Goal: Task Accomplishment & Management: Use online tool/utility

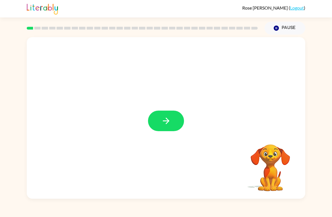
click at [160, 120] on button "button" at bounding box center [166, 121] width 36 height 21
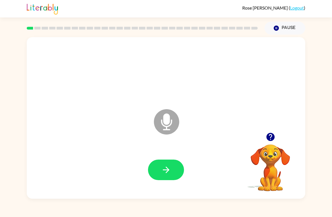
click at [162, 164] on button "button" at bounding box center [166, 169] width 36 height 21
click at [268, 139] on icon "button" at bounding box center [270, 137] width 8 height 8
click at [164, 170] on icon "button" at bounding box center [166, 169] width 6 height 6
click at [162, 172] on icon "button" at bounding box center [166, 170] width 10 height 10
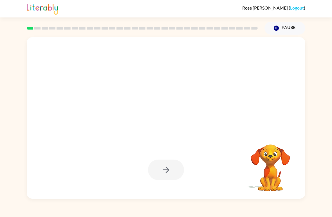
click at [159, 175] on div at bounding box center [166, 169] width 36 height 21
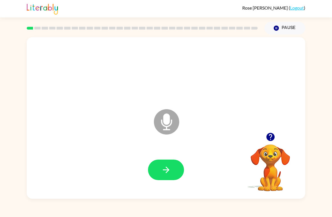
click at [166, 180] on button "button" at bounding box center [166, 169] width 36 height 21
click at [168, 178] on button "button" at bounding box center [166, 169] width 36 height 21
click at [156, 172] on button "button" at bounding box center [166, 169] width 36 height 21
click at [274, 135] on icon "button" at bounding box center [270, 137] width 10 height 10
click at [155, 172] on button "button" at bounding box center [166, 169] width 36 height 21
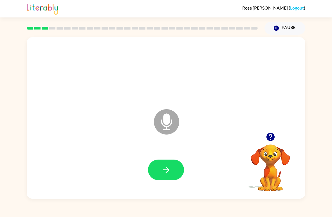
click at [157, 175] on button "button" at bounding box center [166, 169] width 36 height 21
click at [164, 180] on button "button" at bounding box center [166, 169] width 36 height 21
click at [161, 174] on button "button" at bounding box center [166, 169] width 36 height 21
click at [159, 173] on button "button" at bounding box center [166, 169] width 36 height 21
click at [153, 179] on button "button" at bounding box center [166, 169] width 36 height 21
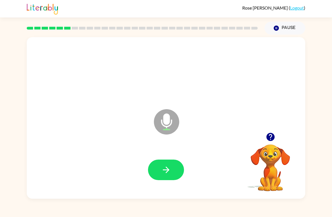
click at [172, 179] on button "button" at bounding box center [166, 169] width 36 height 21
click at [268, 144] on button "button" at bounding box center [270, 137] width 14 height 14
click at [163, 173] on icon "button" at bounding box center [166, 170] width 10 height 10
click at [162, 164] on button "button" at bounding box center [166, 169] width 36 height 21
click at [175, 179] on button "button" at bounding box center [166, 169] width 36 height 21
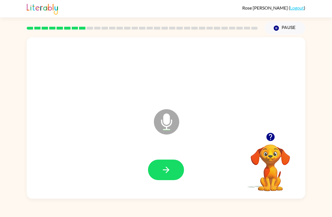
click at [173, 166] on button "button" at bounding box center [166, 169] width 36 height 21
click at [167, 175] on icon "button" at bounding box center [166, 170] width 10 height 10
click at [172, 174] on button "button" at bounding box center [166, 169] width 36 height 21
click at [172, 180] on button "button" at bounding box center [166, 169] width 36 height 21
click at [168, 163] on button "button" at bounding box center [166, 169] width 36 height 21
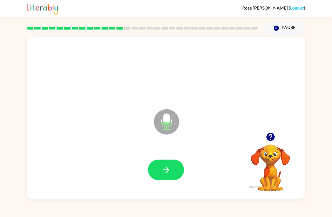
click at [168, 165] on icon "button" at bounding box center [166, 170] width 10 height 10
click at [172, 162] on button "button" at bounding box center [166, 169] width 36 height 21
click at [166, 160] on button "button" at bounding box center [166, 169] width 36 height 21
click at [180, 174] on button "button" at bounding box center [166, 169] width 36 height 21
click at [166, 169] on icon "button" at bounding box center [166, 170] width 10 height 10
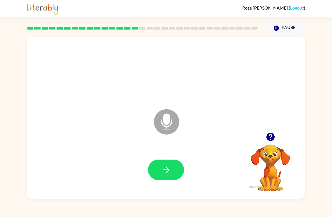
click at [155, 163] on button "button" at bounding box center [166, 169] width 36 height 21
click at [164, 180] on button "button" at bounding box center [166, 169] width 36 height 21
click at [271, 140] on icon "button" at bounding box center [270, 137] width 8 height 8
click at [180, 170] on button "button" at bounding box center [166, 169] width 36 height 21
click at [167, 174] on icon "button" at bounding box center [166, 170] width 10 height 10
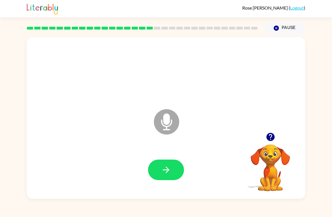
click at [169, 175] on icon "button" at bounding box center [166, 170] width 10 height 10
click at [162, 167] on icon "button" at bounding box center [166, 170] width 10 height 10
click at [171, 172] on icon "button" at bounding box center [166, 170] width 10 height 10
click at [171, 172] on button "button" at bounding box center [166, 169] width 36 height 21
click at [166, 173] on icon "button" at bounding box center [166, 170] width 10 height 10
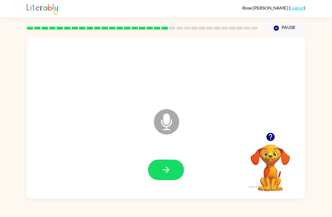
click at [158, 168] on button "button" at bounding box center [166, 169] width 36 height 21
click at [158, 176] on button "button" at bounding box center [166, 169] width 36 height 21
click at [162, 172] on icon "button" at bounding box center [166, 170] width 10 height 10
click at [172, 173] on button "button" at bounding box center [166, 169] width 36 height 21
click at [170, 164] on button "button" at bounding box center [166, 169] width 36 height 21
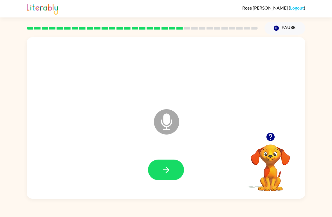
click at [165, 171] on icon "button" at bounding box center [166, 170] width 10 height 10
click at [173, 172] on button "button" at bounding box center [166, 169] width 36 height 21
click at [272, 128] on div "Microphone The Microphone is here when it is your turn to talk" at bounding box center [166, 117] width 278 height 161
click at [268, 138] on icon "button" at bounding box center [270, 137] width 8 height 8
click at [175, 177] on button "button" at bounding box center [166, 169] width 36 height 21
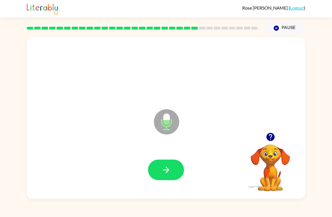
click at [170, 168] on icon "button" at bounding box center [166, 170] width 10 height 10
click at [269, 141] on icon "button" at bounding box center [270, 137] width 10 height 10
click at [175, 179] on button "button" at bounding box center [166, 169] width 36 height 21
click at [170, 164] on button "button" at bounding box center [166, 169] width 36 height 21
click at [169, 174] on icon "button" at bounding box center [166, 170] width 10 height 10
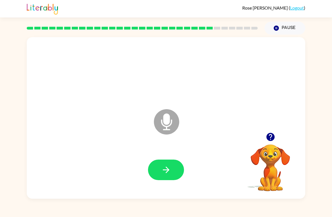
click at [164, 171] on icon "button" at bounding box center [166, 170] width 10 height 10
click at [168, 172] on icon "button" at bounding box center [166, 170] width 10 height 10
click at [167, 168] on icon "button" at bounding box center [166, 169] width 6 height 6
click at [275, 133] on icon "button" at bounding box center [270, 137] width 10 height 10
click at [170, 180] on button "button" at bounding box center [166, 169] width 36 height 21
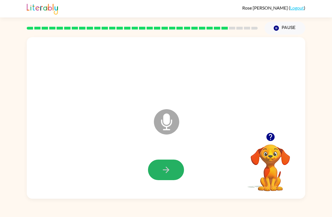
click at [167, 176] on button "button" at bounding box center [166, 169] width 36 height 21
click at [169, 176] on button "button" at bounding box center [166, 169] width 36 height 21
click at [266, 139] on icon "button" at bounding box center [270, 137] width 10 height 10
click at [177, 173] on button "button" at bounding box center [166, 169] width 36 height 21
click at [169, 173] on icon "button" at bounding box center [166, 170] width 10 height 10
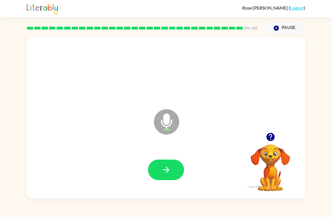
click at [169, 170] on icon "button" at bounding box center [166, 170] width 10 height 10
click at [170, 179] on button "button" at bounding box center [166, 169] width 36 height 21
click at [174, 180] on button "button" at bounding box center [166, 169] width 36 height 21
click at [172, 173] on button "button" at bounding box center [166, 169] width 36 height 21
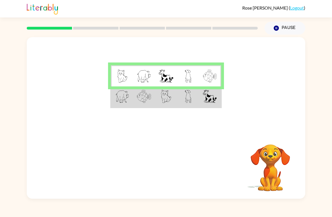
click at [184, 104] on td at bounding box center [188, 96] width 22 height 21
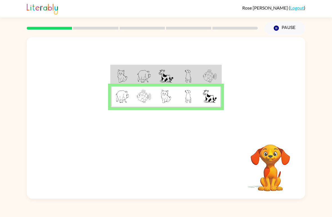
click at [169, 81] on img at bounding box center [166, 75] width 14 height 13
click at [173, 79] on img at bounding box center [166, 75] width 14 height 13
click at [142, 75] on img at bounding box center [144, 75] width 14 height 13
click at [173, 164] on button "button" at bounding box center [166, 167] width 36 height 21
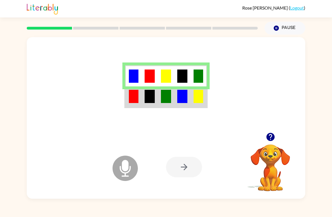
click at [200, 107] on td at bounding box center [198, 96] width 16 height 21
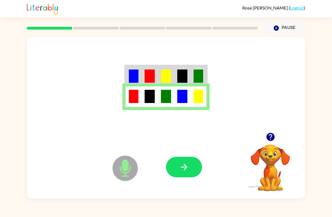
click at [188, 166] on icon "button" at bounding box center [184, 167] width 10 height 10
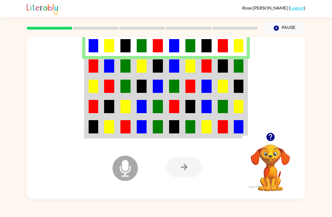
click at [182, 75] on td at bounding box center [174, 66] width 16 height 20
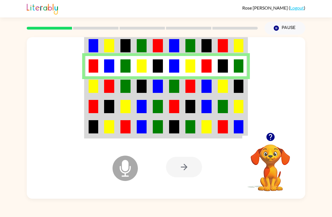
click at [167, 91] on td at bounding box center [174, 86] width 16 height 20
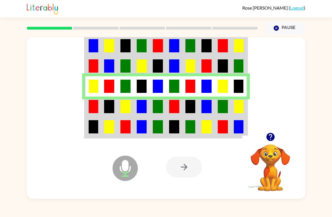
click at [173, 107] on img at bounding box center [174, 106] width 10 height 13
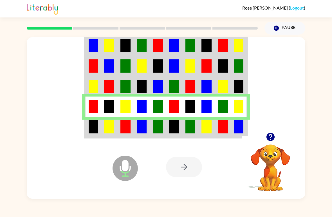
click at [174, 120] on img at bounding box center [174, 126] width 10 height 13
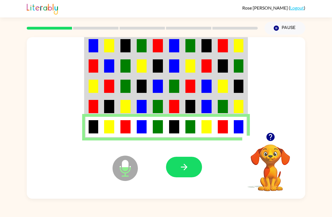
click at [190, 169] on button "button" at bounding box center [184, 167] width 36 height 21
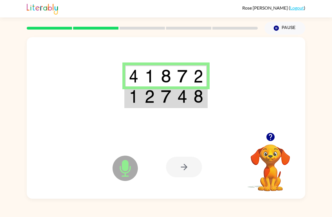
click at [177, 76] on img at bounding box center [182, 75] width 10 height 13
click at [176, 96] on td at bounding box center [182, 96] width 16 height 21
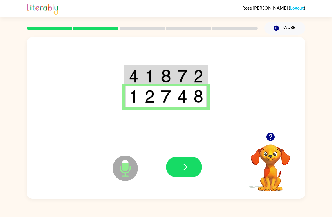
click at [191, 172] on button "button" at bounding box center [184, 167] width 36 height 21
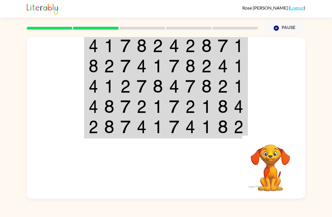
click at [141, 49] on img at bounding box center [142, 45] width 10 height 13
click at [154, 46] on img at bounding box center [158, 45] width 10 height 13
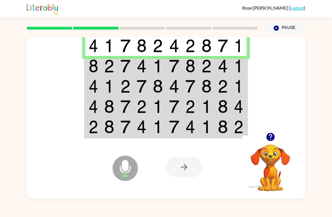
click at [164, 67] on td at bounding box center [158, 66] width 16 height 20
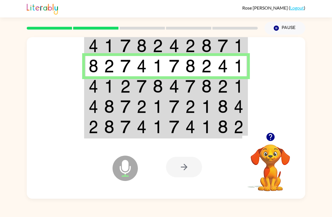
click at [164, 88] on td at bounding box center [158, 86] width 16 height 20
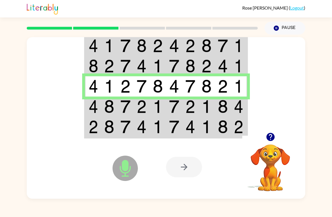
click at [186, 109] on img at bounding box center [190, 106] width 10 height 13
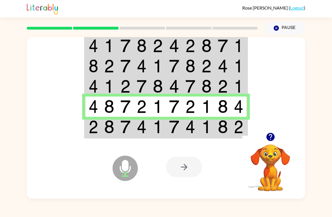
click at [171, 137] on td at bounding box center [174, 127] width 16 height 21
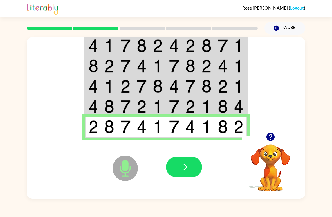
click at [191, 170] on button "button" at bounding box center [184, 167] width 36 height 21
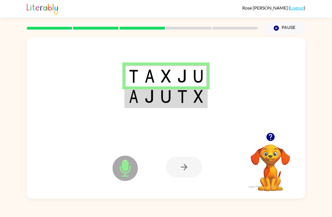
click at [191, 94] on td at bounding box center [198, 96] width 16 height 21
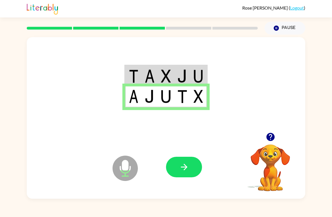
click at [195, 102] on img at bounding box center [198, 96] width 10 height 13
click at [188, 173] on button "button" at bounding box center [184, 167] width 36 height 21
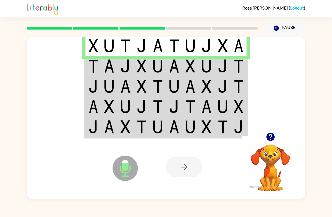
click at [129, 70] on img at bounding box center [125, 65] width 10 height 13
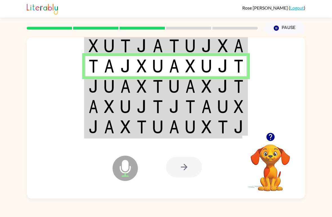
click at [132, 88] on td at bounding box center [125, 86] width 16 height 20
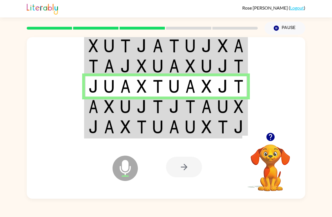
click at [160, 111] on img at bounding box center [158, 106] width 10 height 13
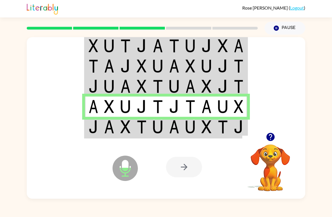
click at [130, 126] on img at bounding box center [125, 126] width 10 height 13
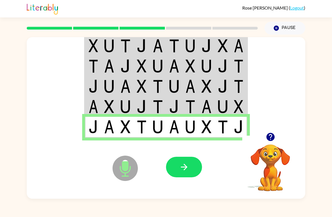
click at [182, 172] on button "button" at bounding box center [184, 167] width 36 height 21
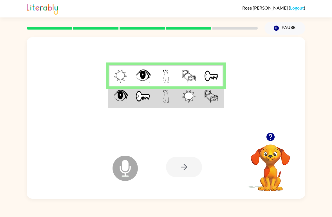
click at [177, 111] on div at bounding box center [166, 84] width 278 height 95
click at [181, 106] on td at bounding box center [188, 96] width 23 height 21
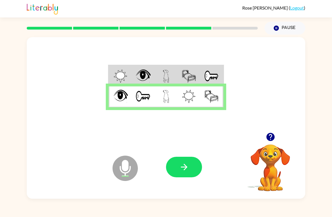
click at [187, 169] on icon "button" at bounding box center [184, 167] width 10 height 10
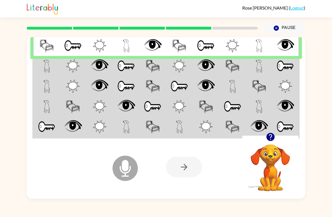
click at [47, 70] on img at bounding box center [47, 65] width 6 height 13
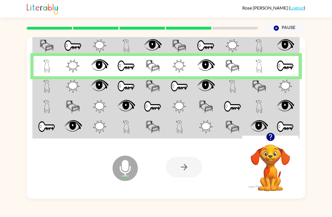
click at [67, 90] on img at bounding box center [72, 86] width 13 height 13
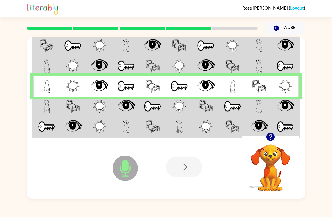
click at [54, 114] on td at bounding box center [46, 106] width 27 height 20
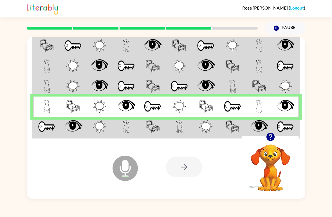
click at [48, 125] on img at bounding box center [46, 126] width 17 height 13
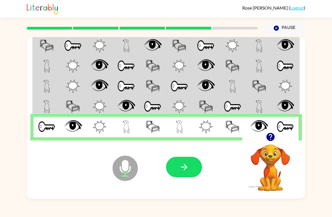
click at [168, 161] on button "button" at bounding box center [184, 167] width 36 height 21
